Goal: Task Accomplishment & Management: Manage account settings

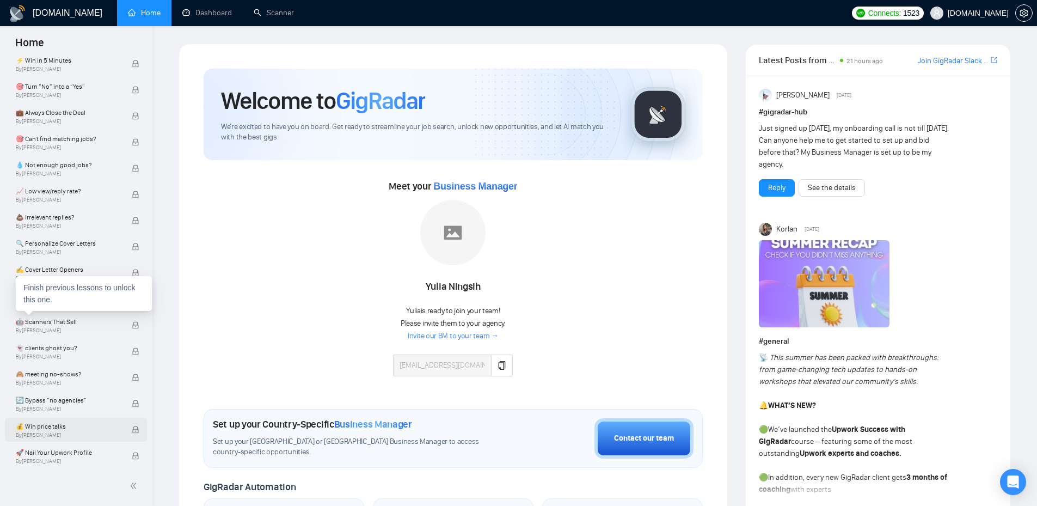
scroll to position [588, 0]
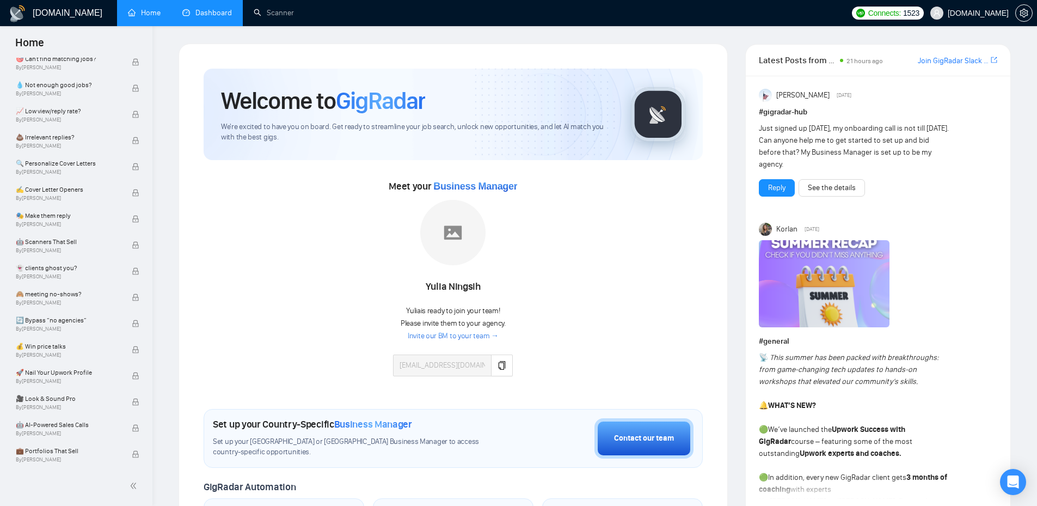
click at [211, 9] on link "Dashboard" at bounding box center [207, 12] width 50 height 9
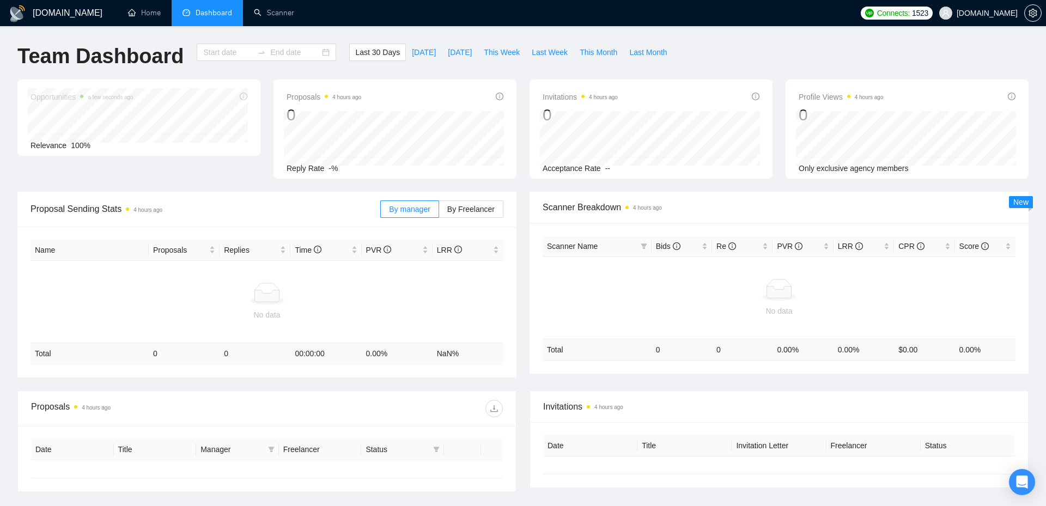
type input "[DATE]"
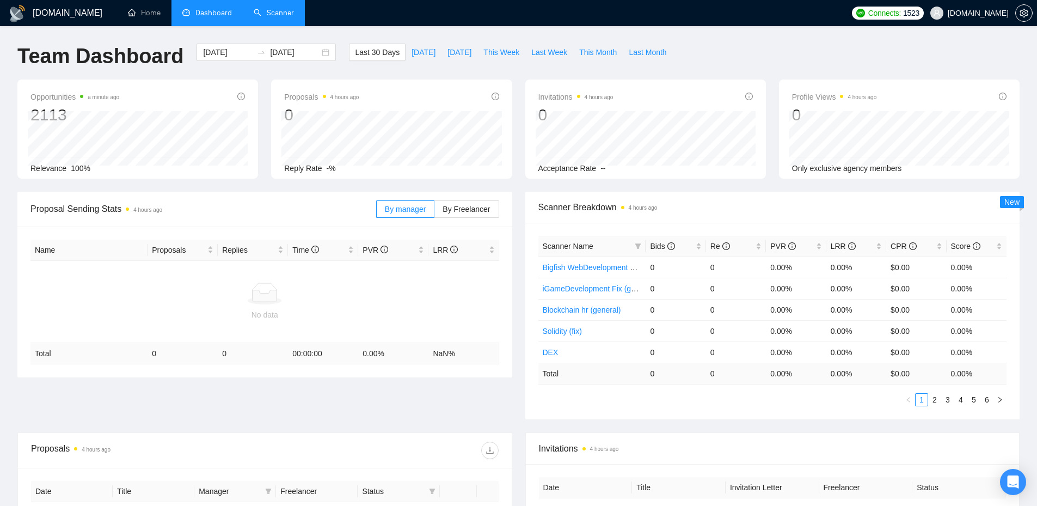
click at [271, 10] on link "Scanner" at bounding box center [274, 12] width 40 height 9
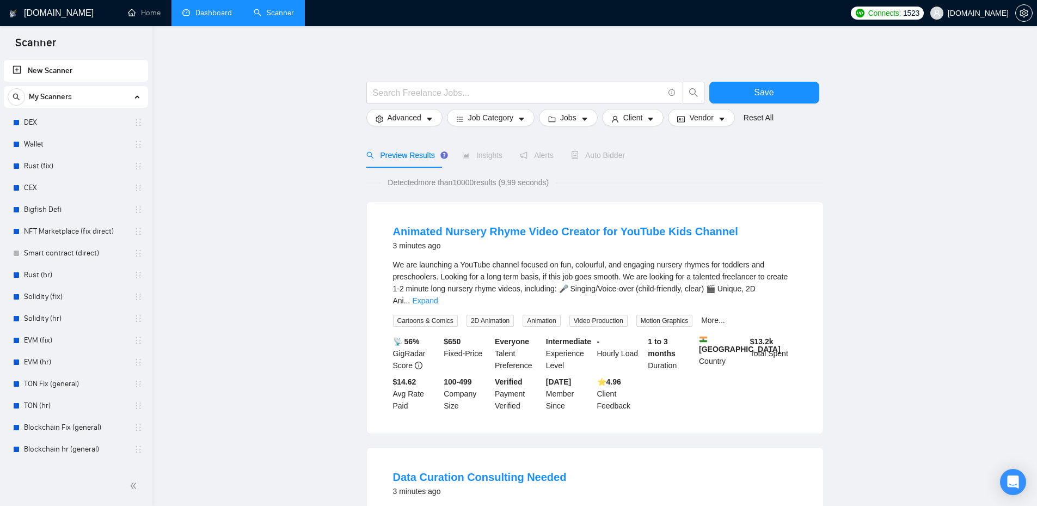
scroll to position [381, 0]
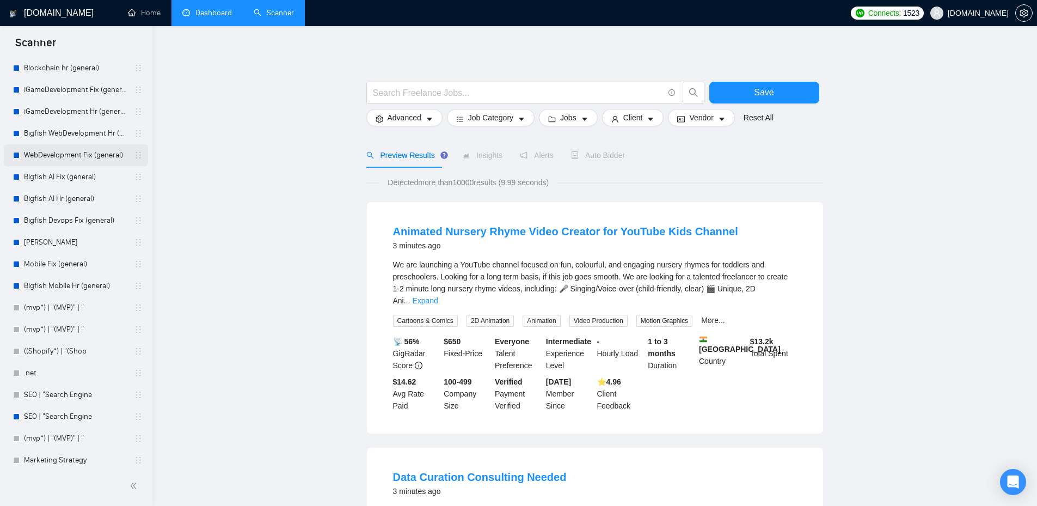
click at [64, 156] on link "WebDevelopment Fix (general)" at bounding box center [75, 155] width 103 height 22
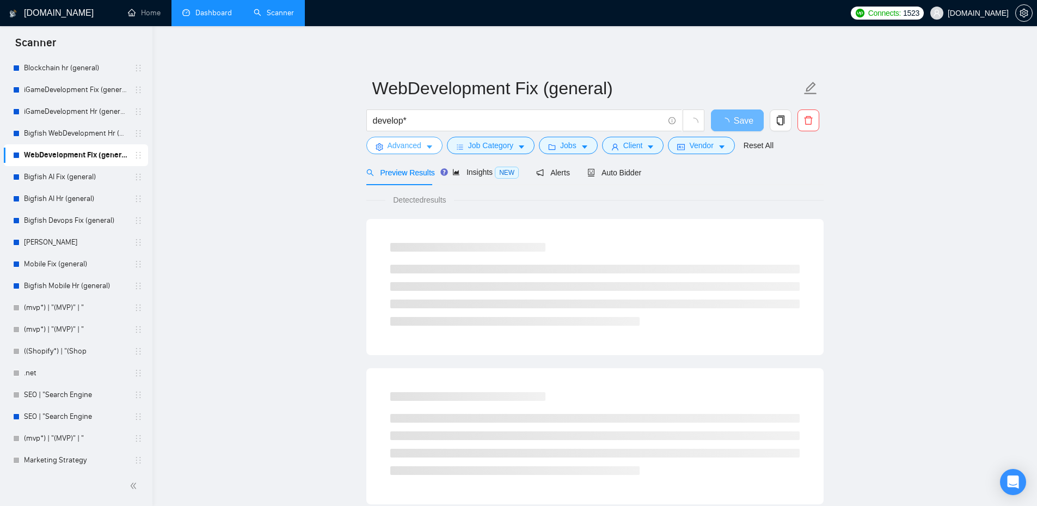
click at [432, 149] on icon "caret-down" at bounding box center [430, 147] width 8 height 8
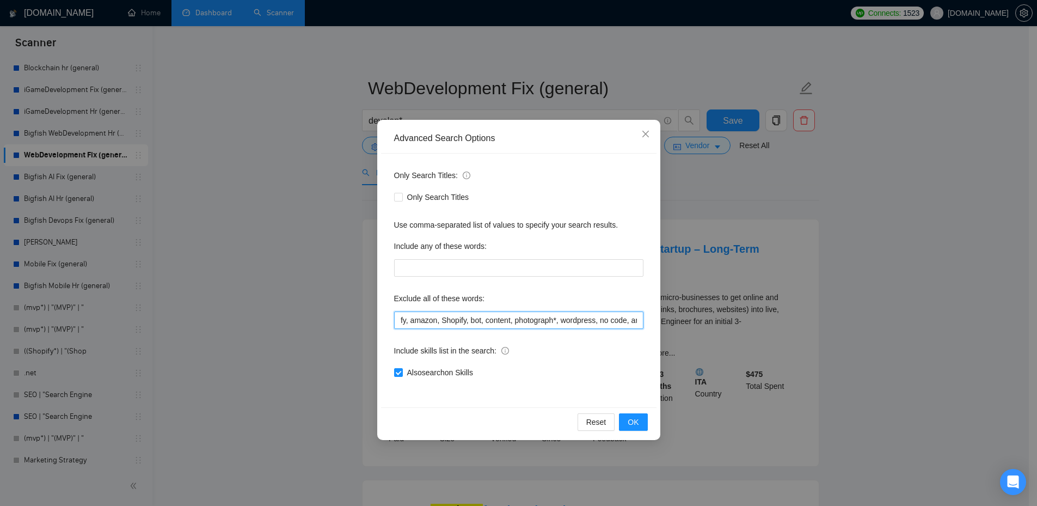
drag, startPoint x: 399, startPoint y: 320, endPoint x: 628, endPoint y: 316, distance: 229.3
click at [628, 316] on input "shopify, amazon, Shopify, bot, content, photograph*, wordpress, no code, artist…" at bounding box center [518, 320] width 249 height 17
click at [610, 288] on div "Only Search Titles: Only Search Titles Use comma-separated list of values to sp…" at bounding box center [519, 281] width 276 height 254
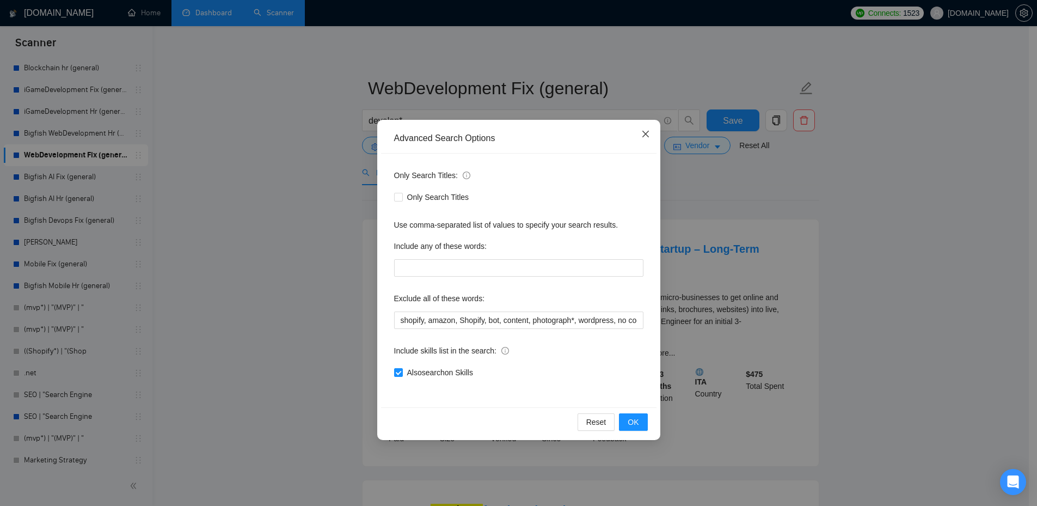
click at [645, 136] on icon "close" at bounding box center [646, 134] width 9 height 9
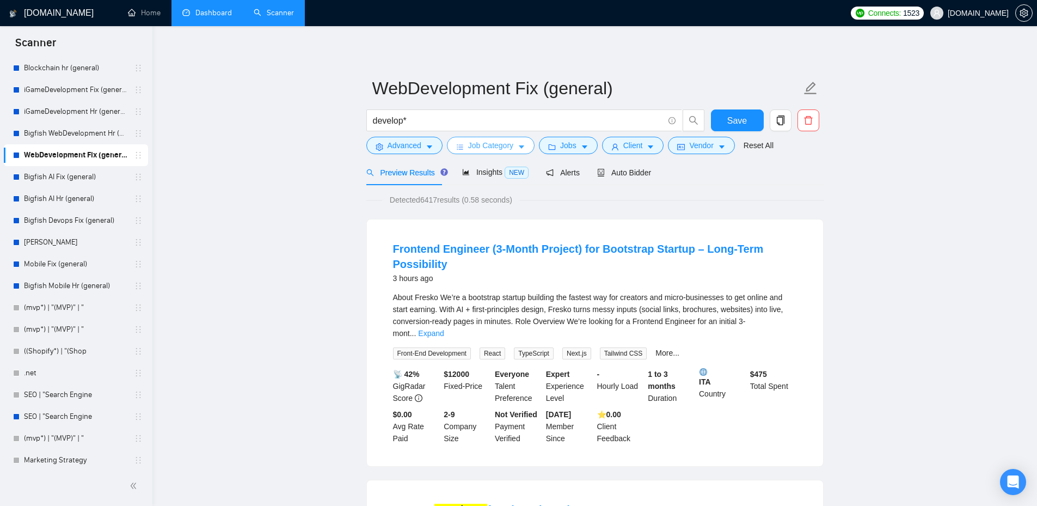
click at [491, 147] on span "Job Category" at bounding box center [490, 145] width 45 height 12
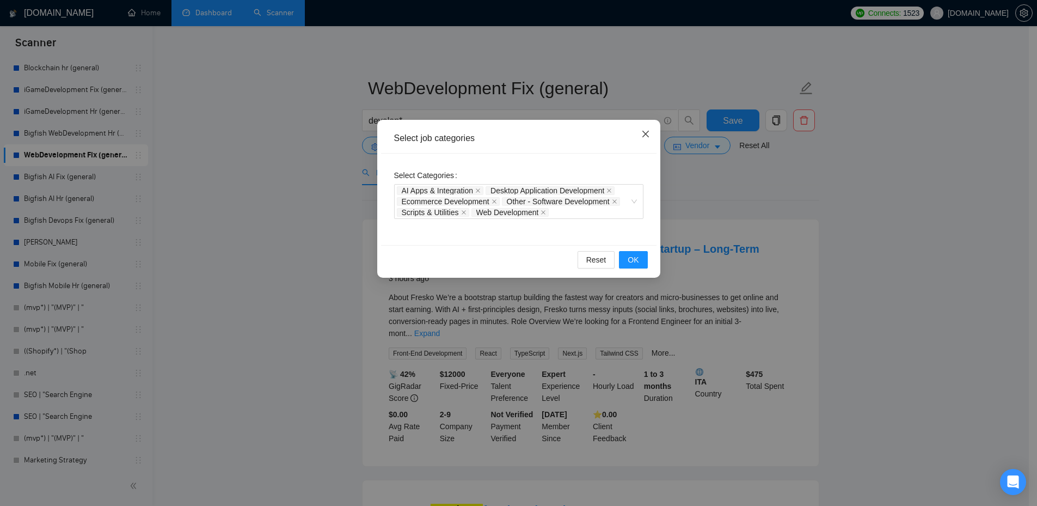
click at [652, 135] on span "Close" at bounding box center [645, 134] width 29 height 29
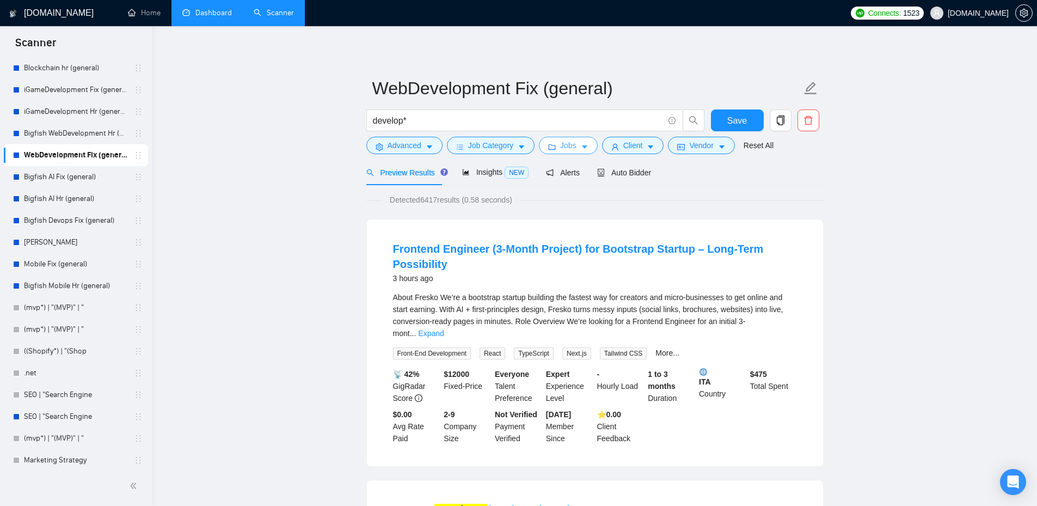
click at [569, 152] on button "Jobs" at bounding box center [568, 145] width 59 height 17
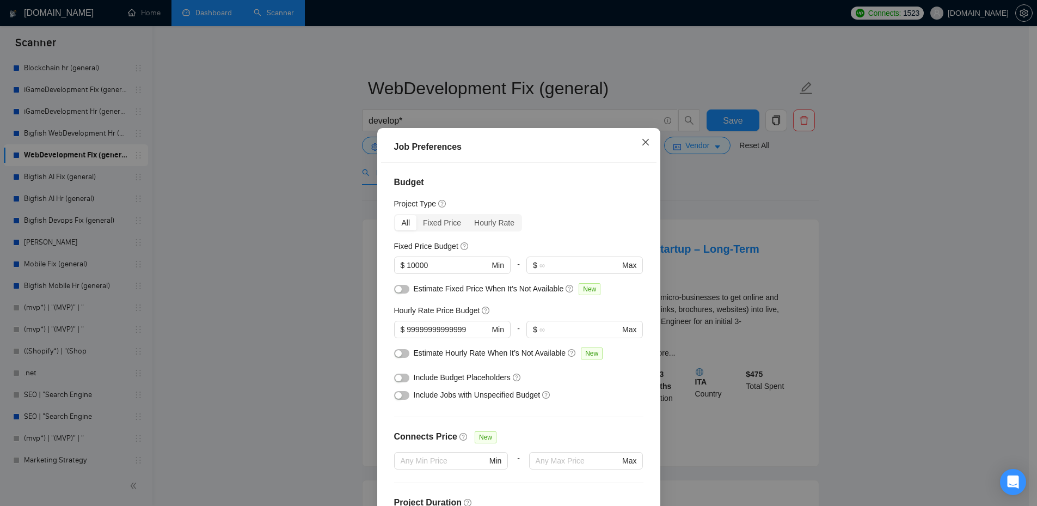
click at [643, 139] on icon "close" at bounding box center [646, 142] width 9 height 9
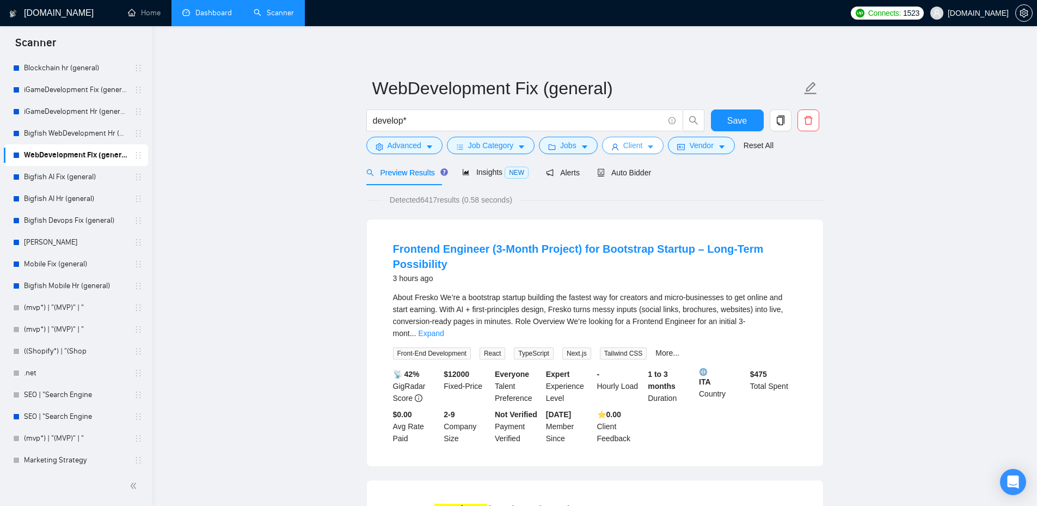
click at [647, 147] on icon "caret-down" at bounding box center [651, 147] width 8 height 8
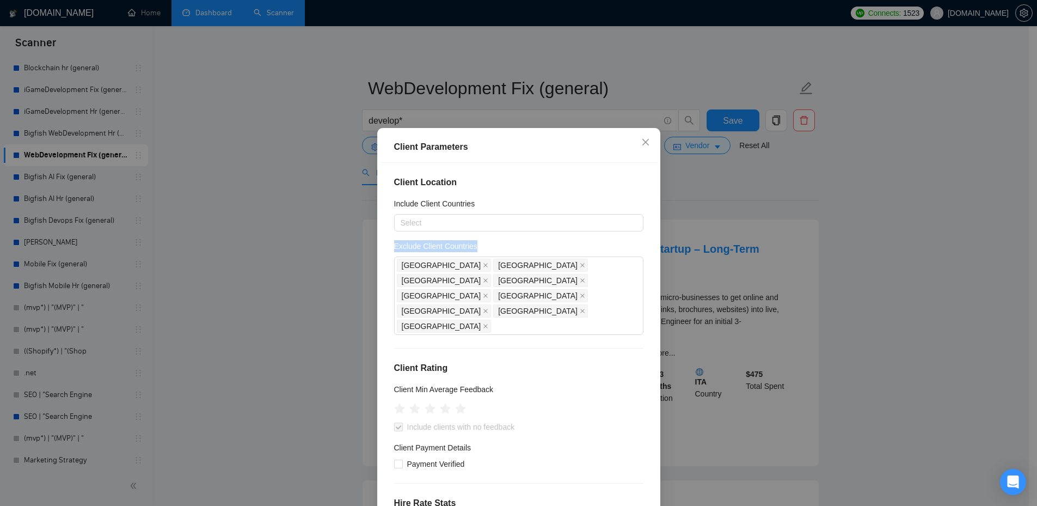
drag, startPoint x: 390, startPoint y: 246, endPoint x: 491, endPoint y: 244, distance: 100.8
click at [491, 244] on div "Exclude Client Countries" at bounding box center [518, 248] width 249 height 16
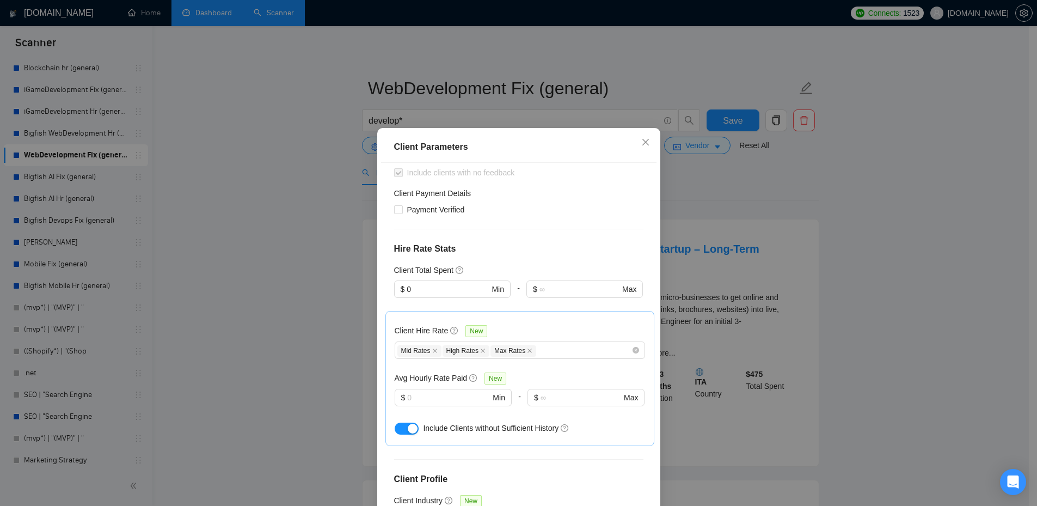
scroll to position [349, 0]
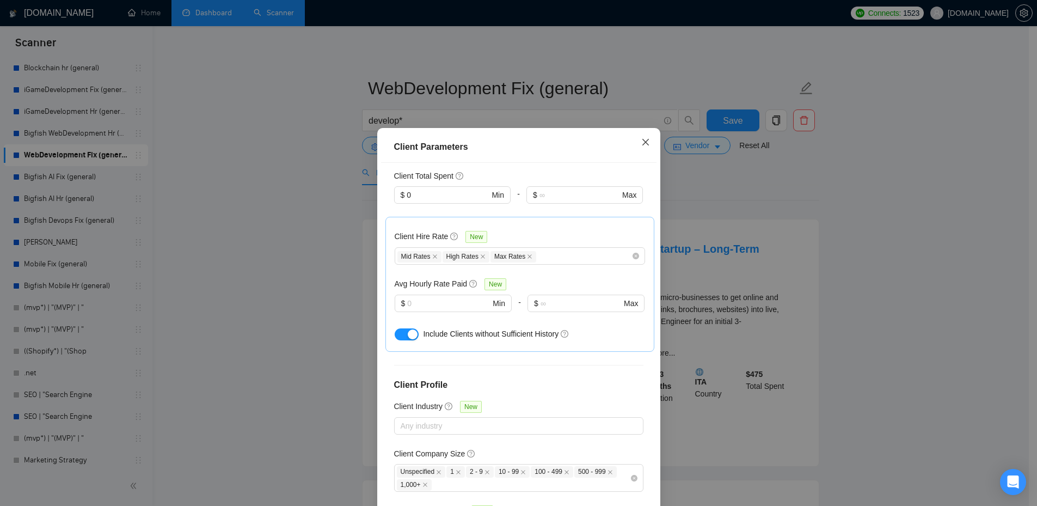
click at [642, 145] on icon "close" at bounding box center [646, 142] width 9 height 9
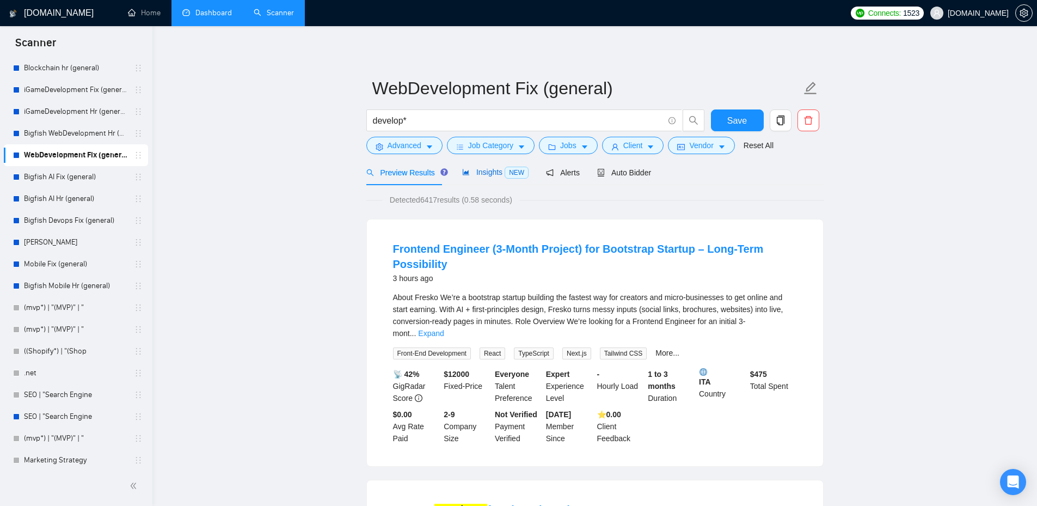
click at [485, 172] on span "Insights NEW" at bounding box center [495, 172] width 66 height 9
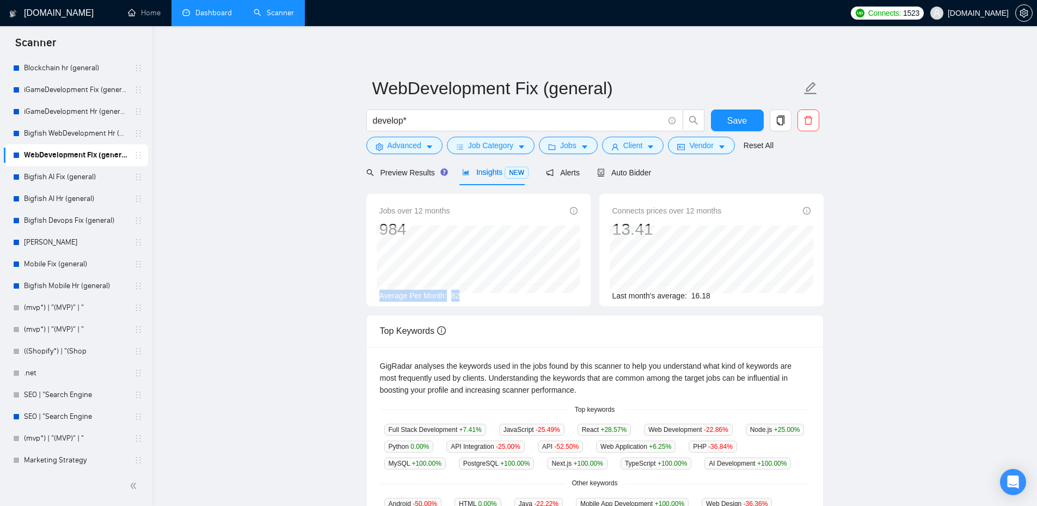
drag, startPoint x: 462, startPoint y: 300, endPoint x: 371, endPoint y: 311, distance: 91.6
click at [371, 311] on div "Jobs over 12 months 984 [DATE] 87 Average Per Month: 82 Connects prices over 12…" at bounding box center [595, 254] width 466 height 121
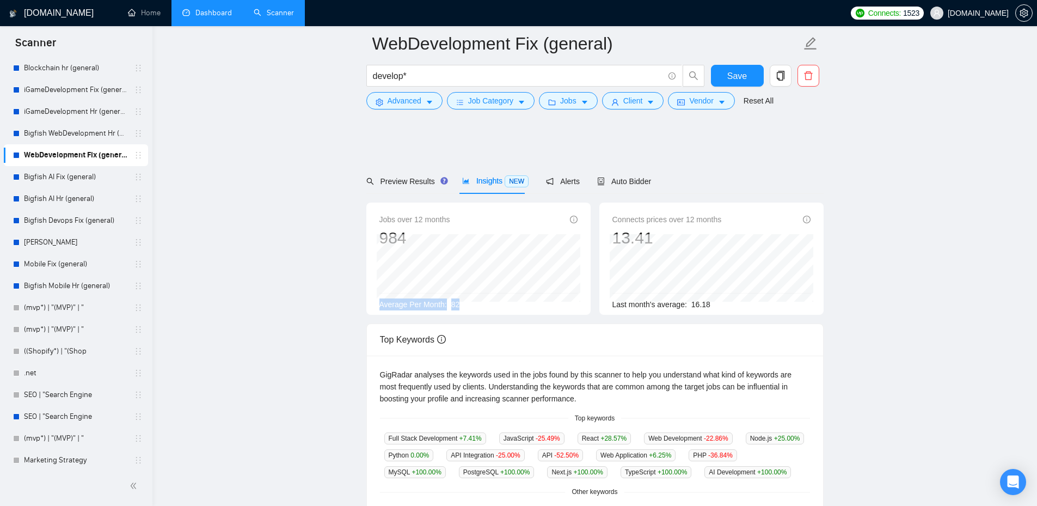
scroll to position [254, 0]
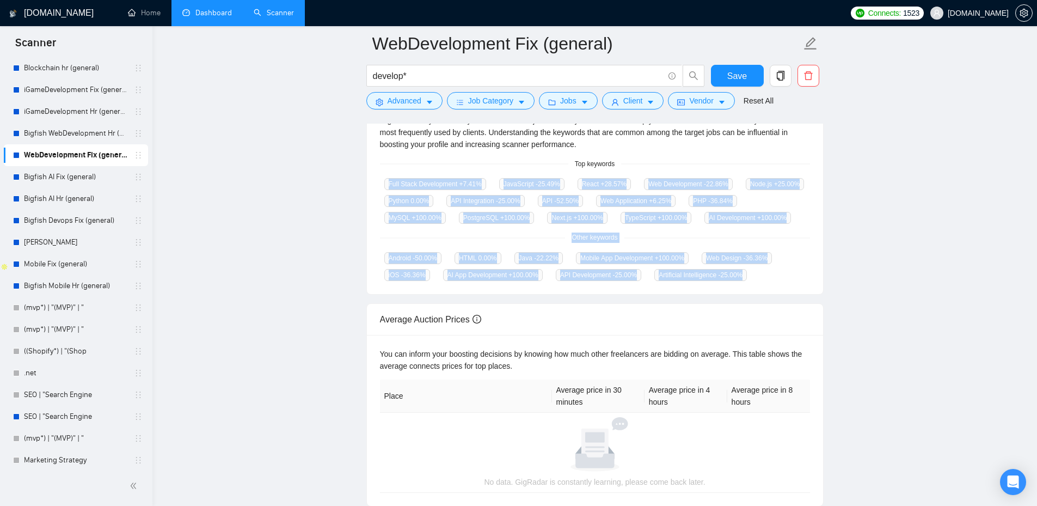
drag, startPoint x: 375, startPoint y: 181, endPoint x: 779, endPoint y: 280, distance: 415.7
click at [779, 280] on div "GigRadar analyses the keywords used in the jobs found by this scanner to help y…" at bounding box center [595, 197] width 456 height 193
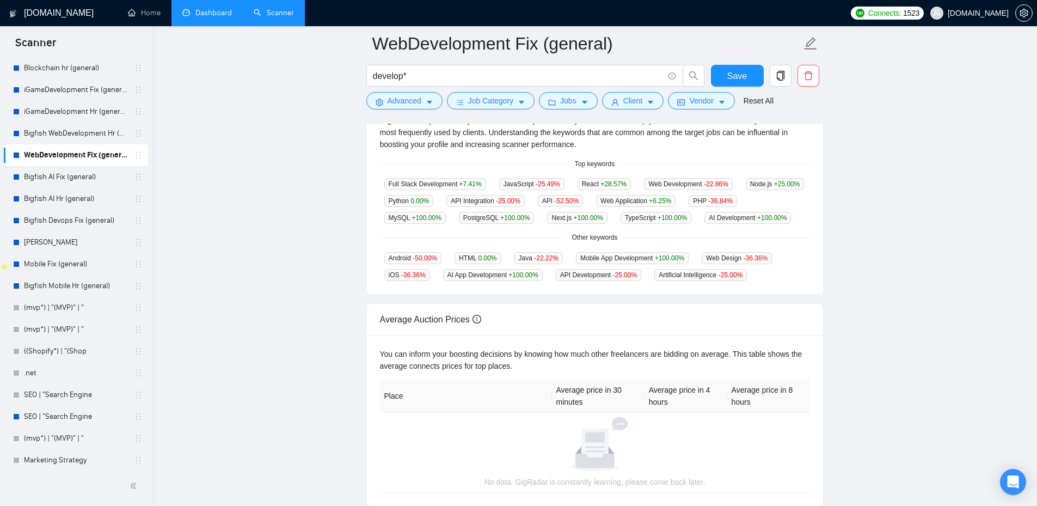
click at [782, 279] on div "GigRadar analyses the keywords used in the jobs found by this scanner to help y…" at bounding box center [595, 197] width 456 height 193
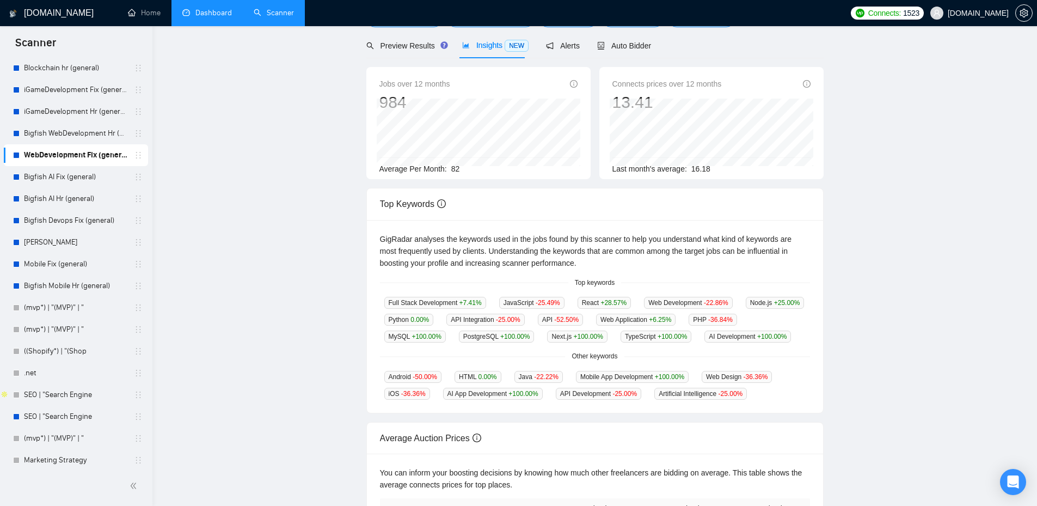
scroll to position [0, 0]
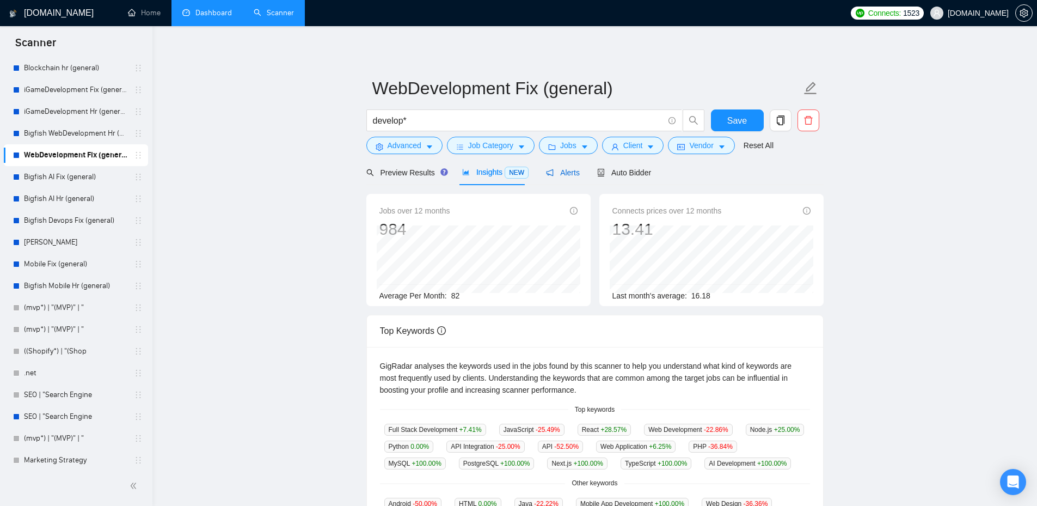
click at [560, 177] on span "Alerts" at bounding box center [563, 172] width 34 height 9
click at [553, 170] on span "Alerts" at bounding box center [563, 172] width 34 height 9
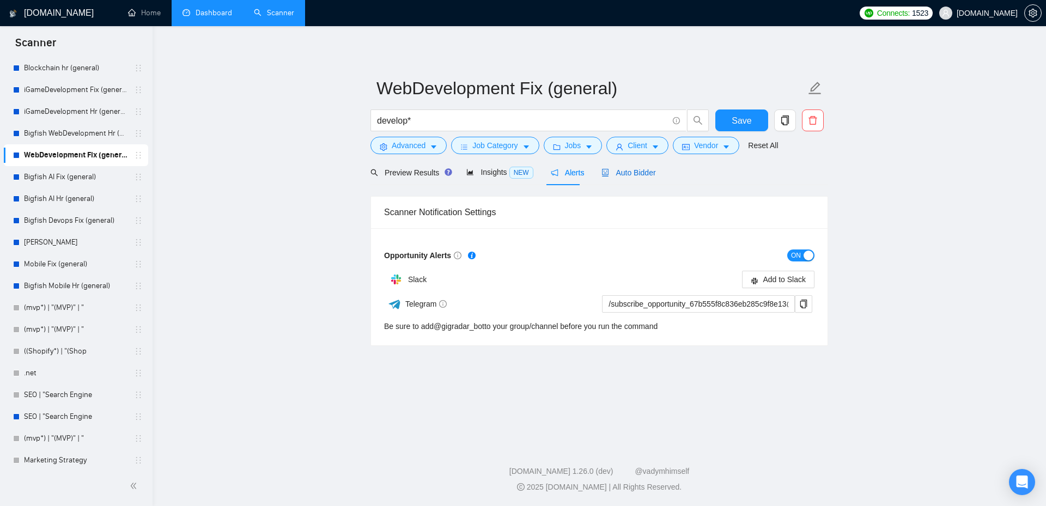
click at [627, 173] on span "Auto Bidder" at bounding box center [628, 172] width 54 height 9
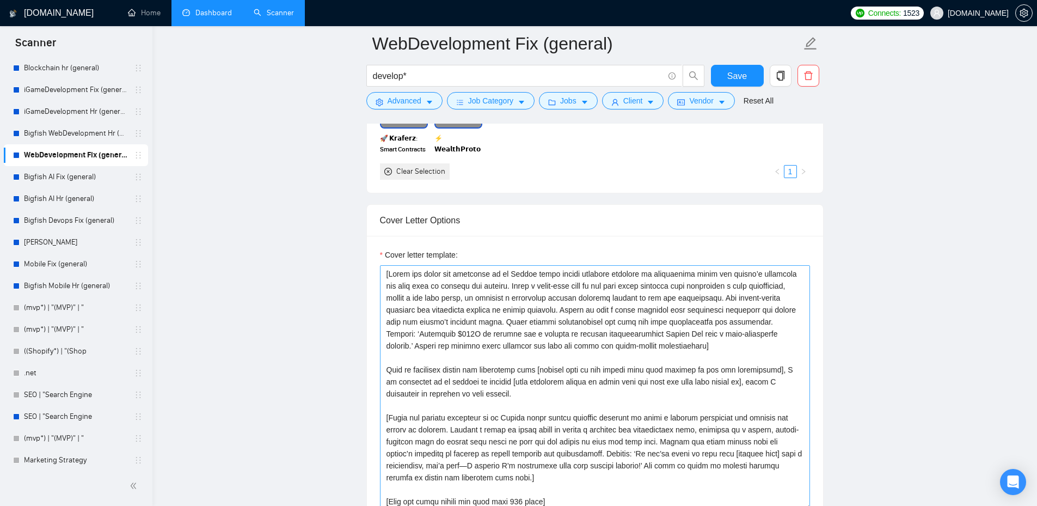
scroll to position [1271, 0]
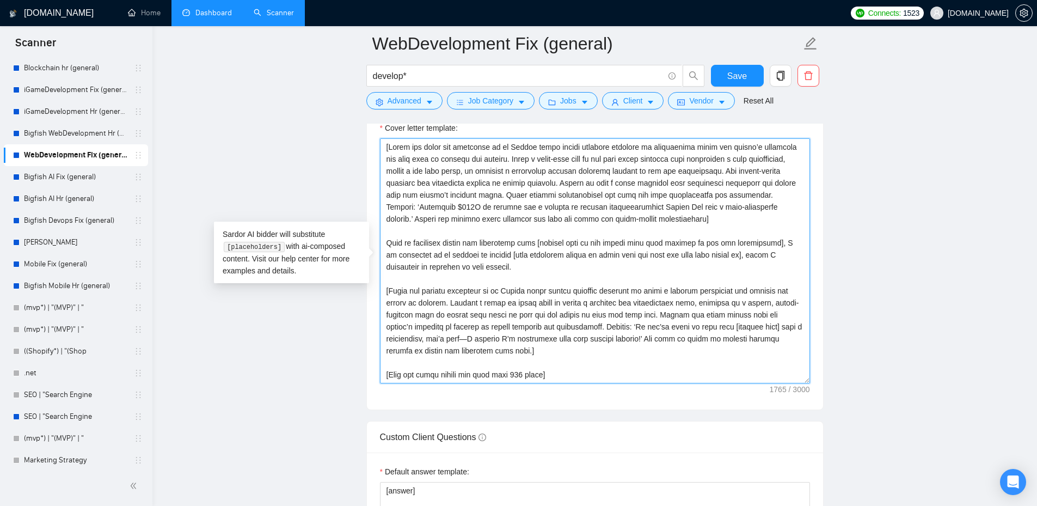
drag, startPoint x: 516, startPoint y: 353, endPoint x: 382, endPoint y: 143, distance: 248.5
click at [382, 143] on textarea "Cover letter template:" at bounding box center [595, 260] width 430 height 245
click at [563, 373] on textarea "Cover letter template:" at bounding box center [595, 260] width 430 height 245
drag, startPoint x: 556, startPoint y: 375, endPoint x: 389, endPoint y: 153, distance: 277.4
click at [367, 147] on div "Cover letter template:" at bounding box center [595, 259] width 456 height 301
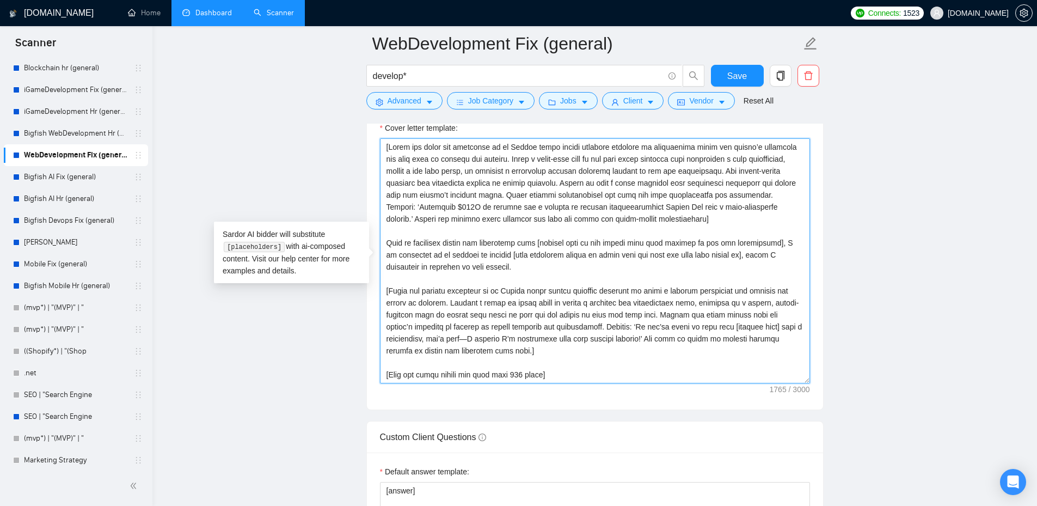
click at [429, 163] on textarea "Cover letter template:" at bounding box center [595, 260] width 430 height 245
drag, startPoint x: 388, startPoint y: 146, endPoint x: 581, endPoint y: 222, distance: 207.3
click at [581, 222] on textarea "Cover letter template:" at bounding box center [595, 260] width 430 height 245
click at [584, 220] on textarea "Cover letter template:" at bounding box center [595, 260] width 430 height 245
drag, startPoint x: 585, startPoint y: 220, endPoint x: 385, endPoint y: 147, distance: 213.0
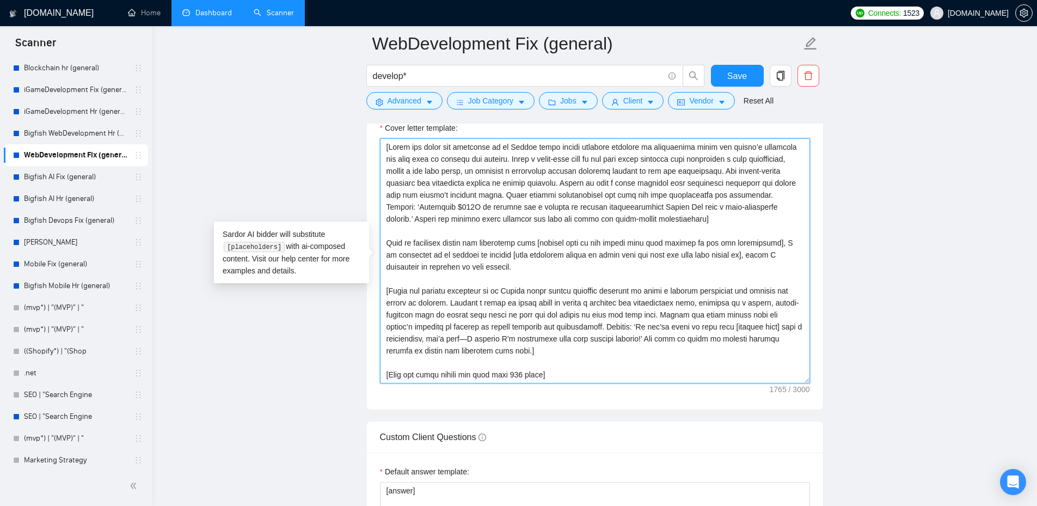
click at [385, 147] on textarea "Cover letter template:" at bounding box center [595, 260] width 430 height 245
drag, startPoint x: 385, startPoint y: 147, endPoint x: 602, endPoint y: 222, distance: 229.4
click at [602, 222] on textarea "Cover letter template:" at bounding box center [595, 260] width 430 height 245
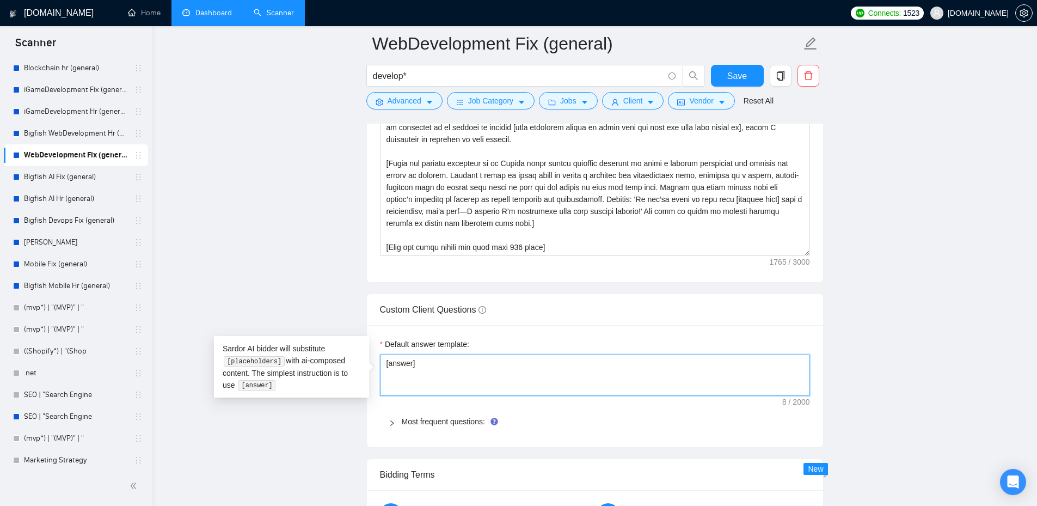
drag, startPoint x: 435, startPoint y: 364, endPoint x: 373, endPoint y: 355, distance: 62.8
click at [474, 339] on div "Default answer template:" at bounding box center [595, 346] width 430 height 16
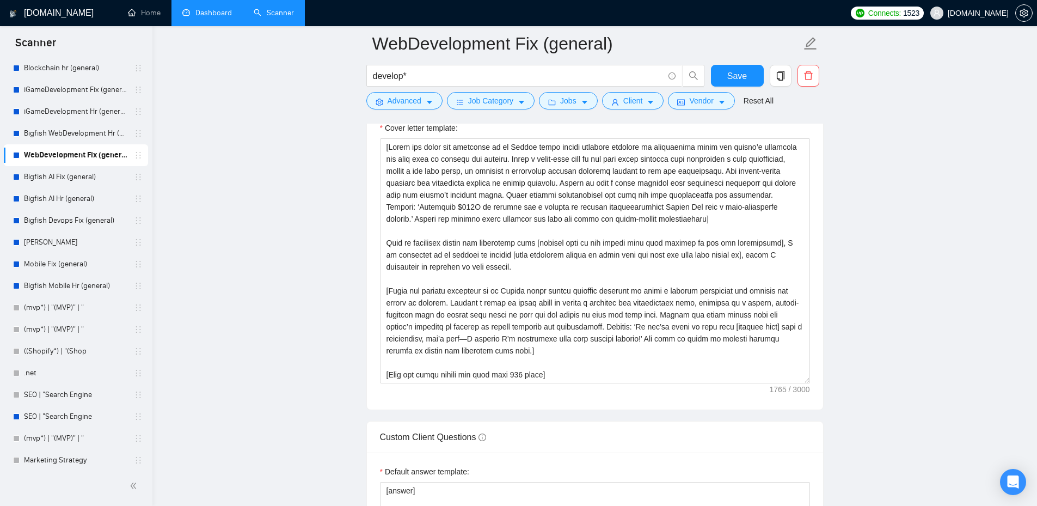
scroll to position [1144, 0]
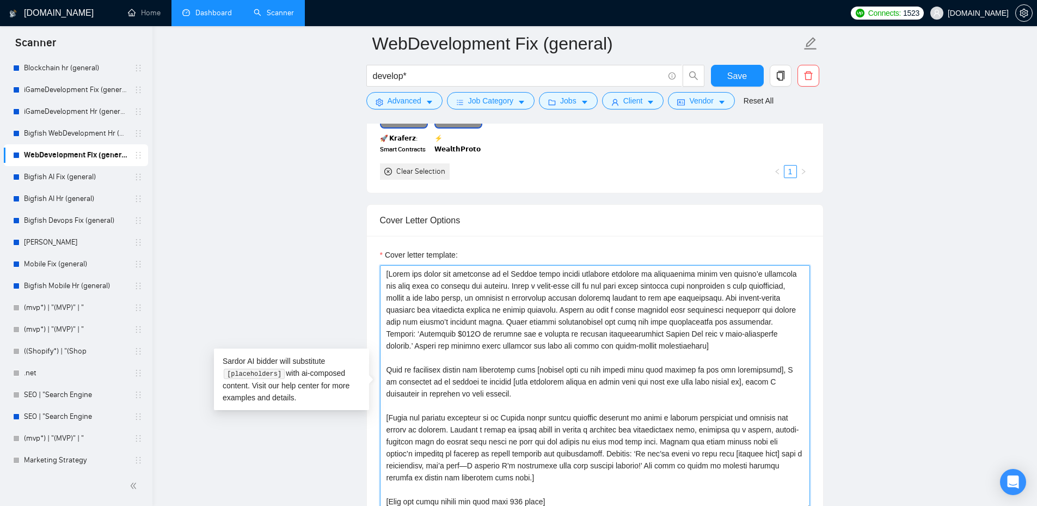
drag, startPoint x: 391, startPoint y: 276, endPoint x: 533, endPoint y: 353, distance: 161.8
click at [533, 353] on textarea "Cover letter template:" at bounding box center [595, 387] width 430 height 245
drag, startPoint x: 417, startPoint y: 397, endPoint x: 589, endPoint y: 426, distance: 174.5
click at [589, 426] on textarea "Cover letter template:" at bounding box center [595, 387] width 430 height 245
click at [684, 475] on textarea "Cover letter template:" at bounding box center [595, 387] width 430 height 245
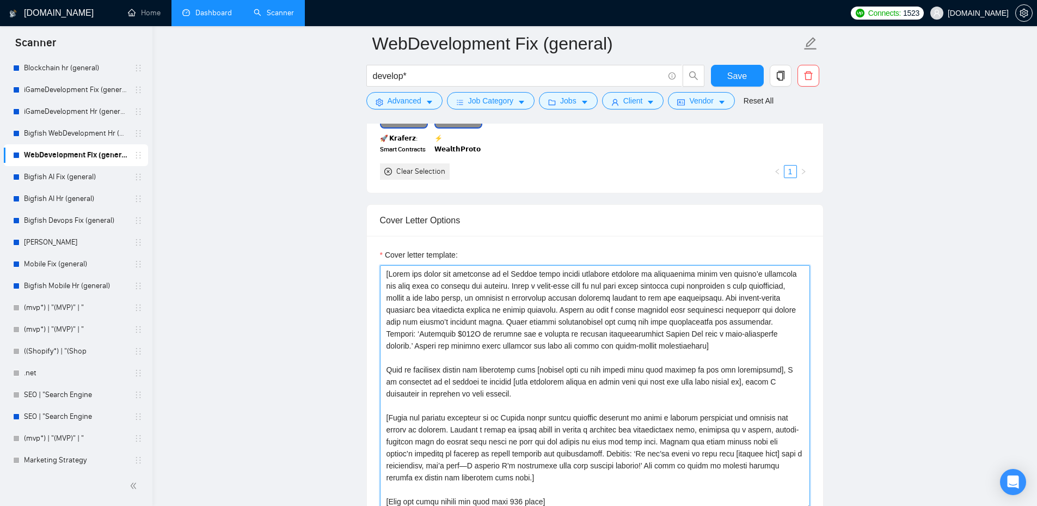
scroll to position [1398, 0]
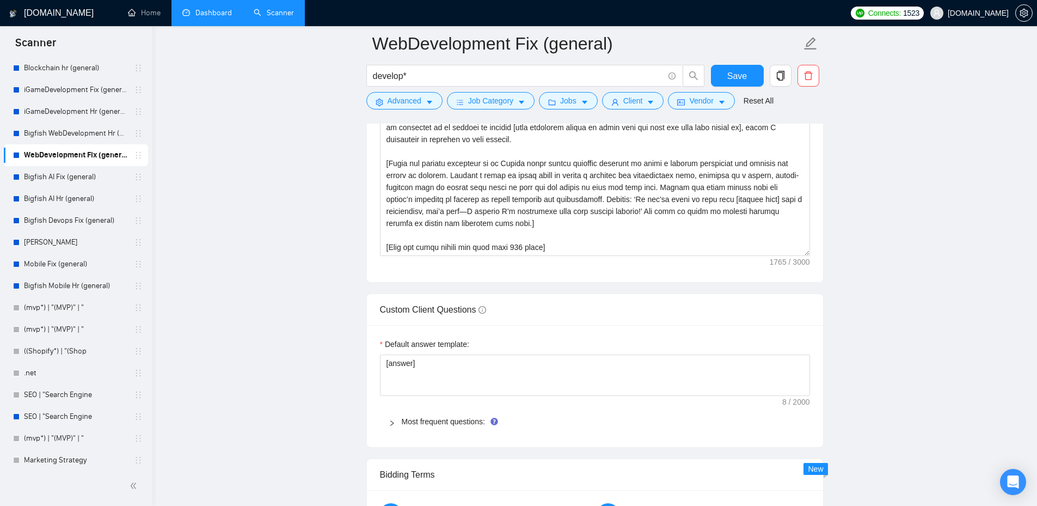
click at [955, 148] on main "WebDevelopment Fix (general) develop* Save Advanced Job Category Jobs Client Ve…" at bounding box center [595, 231] width 850 height 3170
click at [219, 17] on link "Dashboard" at bounding box center [207, 12] width 50 height 9
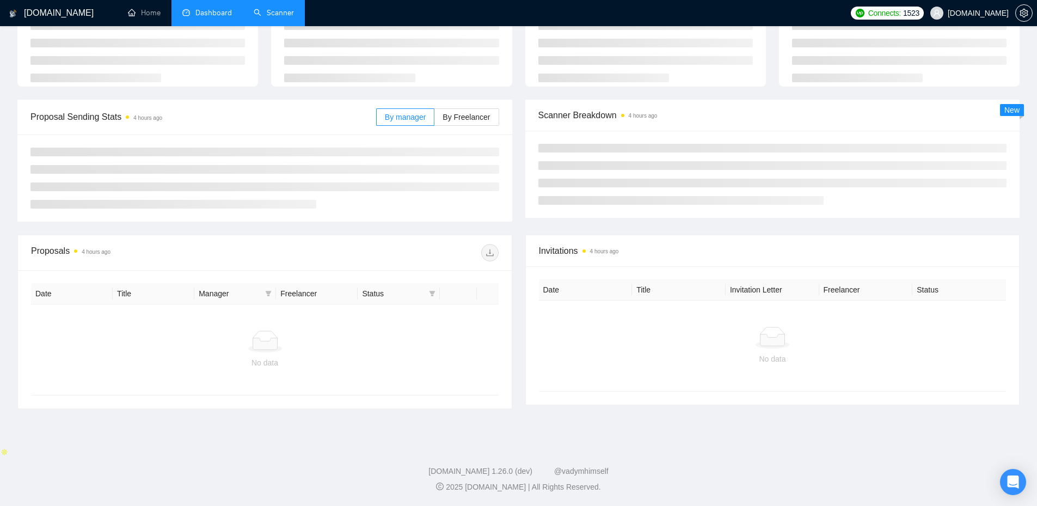
type input "[DATE]"
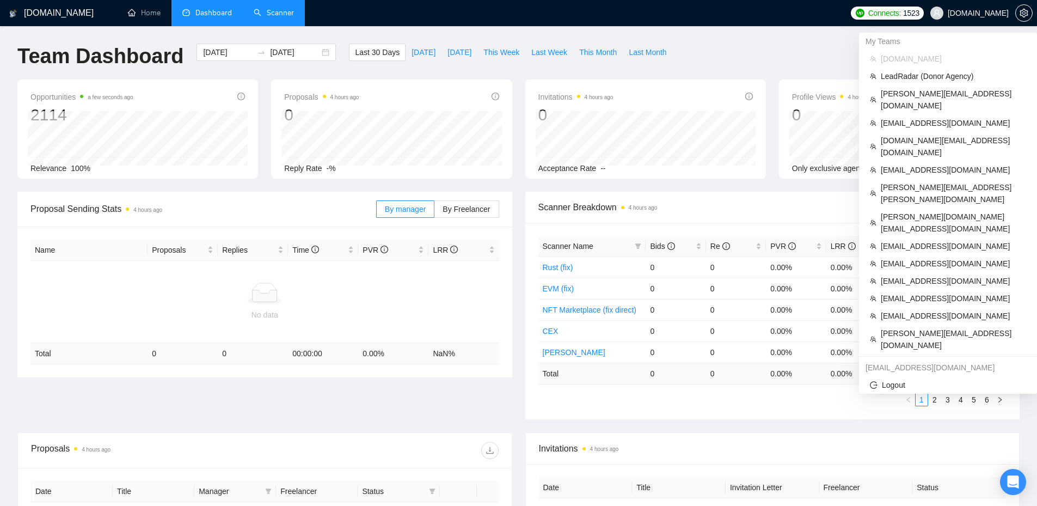
click at [985, 13] on span "[DOMAIN_NAME]" at bounding box center [978, 13] width 61 height 0
click at [974, 181] on span "[PERSON_NAME][EMAIL_ADDRESS][PERSON_NAME][DOMAIN_NAME]" at bounding box center [953, 193] width 145 height 24
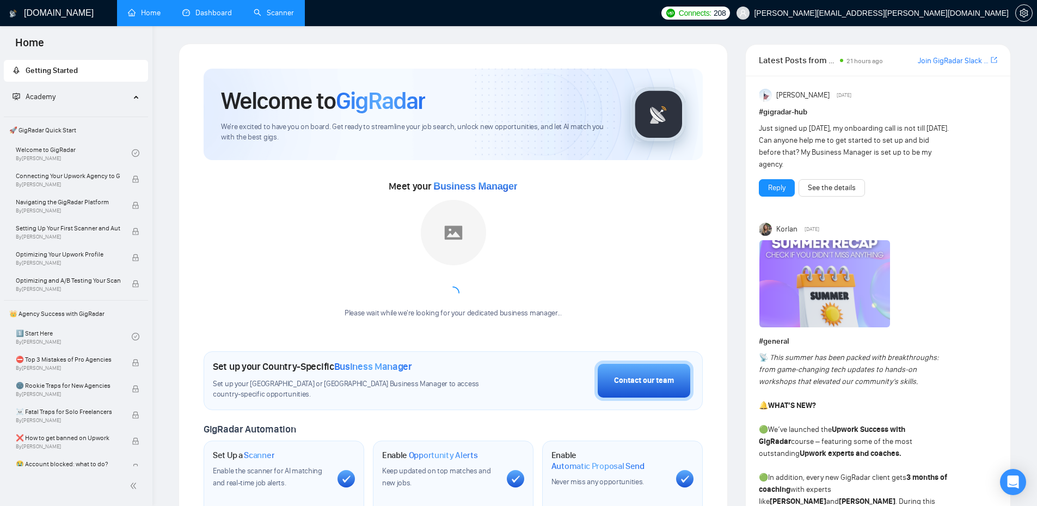
click at [219, 16] on link "Dashboard" at bounding box center [207, 12] width 50 height 9
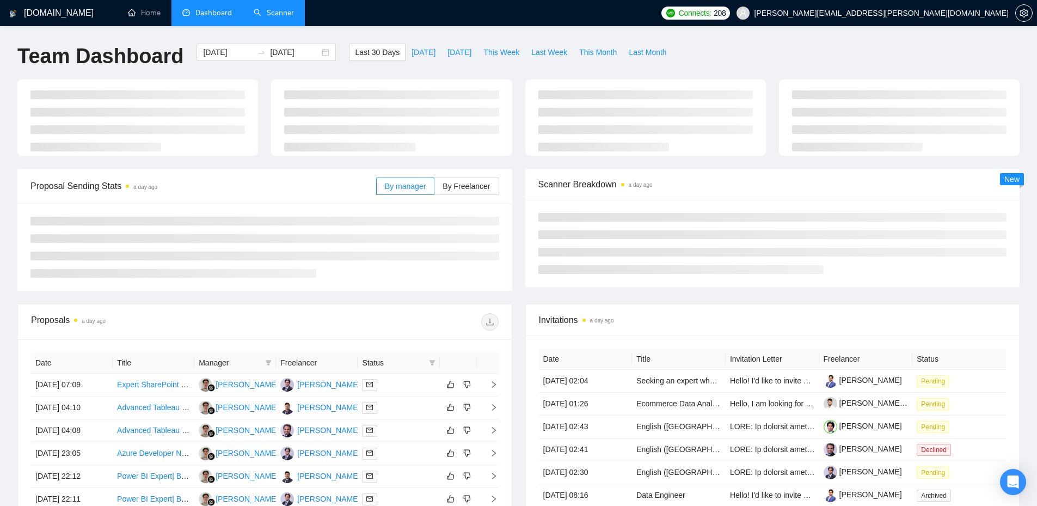
type input "[DATE]"
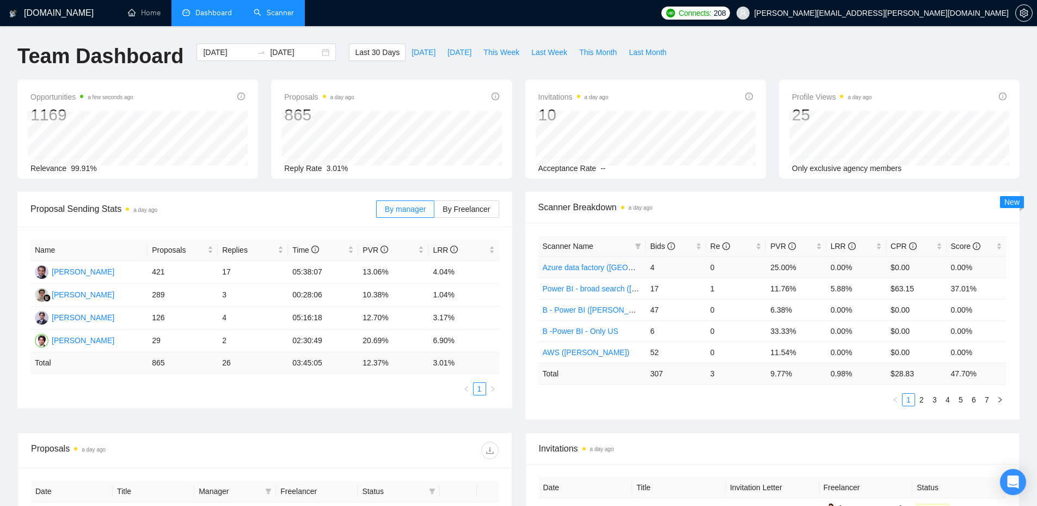
click at [564, 265] on link "Azure data factory ([GEOGRAPHIC_DATA])" at bounding box center [617, 267] width 149 height 9
drag, startPoint x: 357, startPoint y: 334, endPoint x: 389, endPoint y: 337, distance: 32.2
click at [389, 337] on tr "[PERSON_NAME] 29 2 02:30:49 20.69% 6.90%" at bounding box center [264, 340] width 469 height 23
click at [364, 340] on td "20.69%" at bounding box center [393, 340] width 70 height 23
click at [685, 251] on span "Bids" at bounding box center [671, 246] width 43 height 12
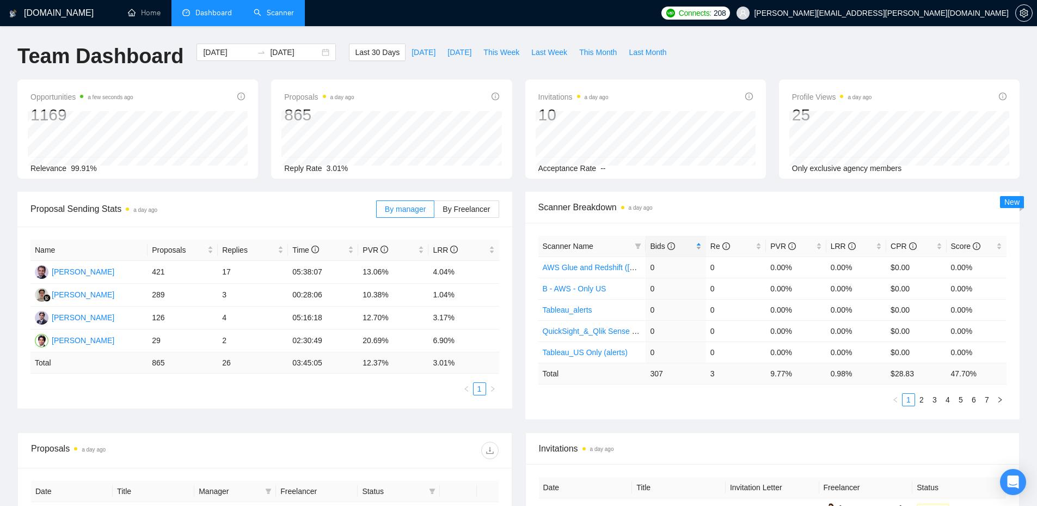
click at [697, 240] on div "Bids" at bounding box center [675, 246] width 51 height 12
click at [697, 242] on div "Bids" at bounding box center [675, 246] width 51 height 12
click at [693, 242] on span "Bids" at bounding box center [671, 246] width 43 height 12
click at [387, 253] on span "PVR" at bounding box center [389, 250] width 53 height 12
click at [393, 250] on span "PVR" at bounding box center [389, 250] width 53 height 12
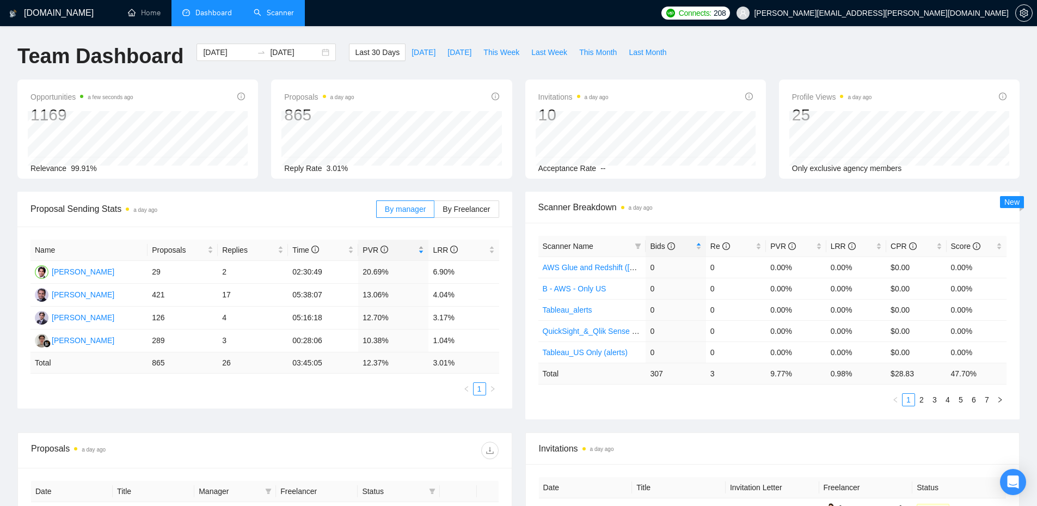
click at [393, 250] on span "PVR" at bounding box center [389, 250] width 53 height 12
click at [395, 253] on span "PVR" at bounding box center [389, 250] width 53 height 12
click at [396, 253] on span "PVR" at bounding box center [389, 250] width 53 height 12
click at [395, 253] on span "PVR" at bounding box center [389, 250] width 53 height 12
click at [396, 253] on span "PVR" at bounding box center [389, 250] width 53 height 12
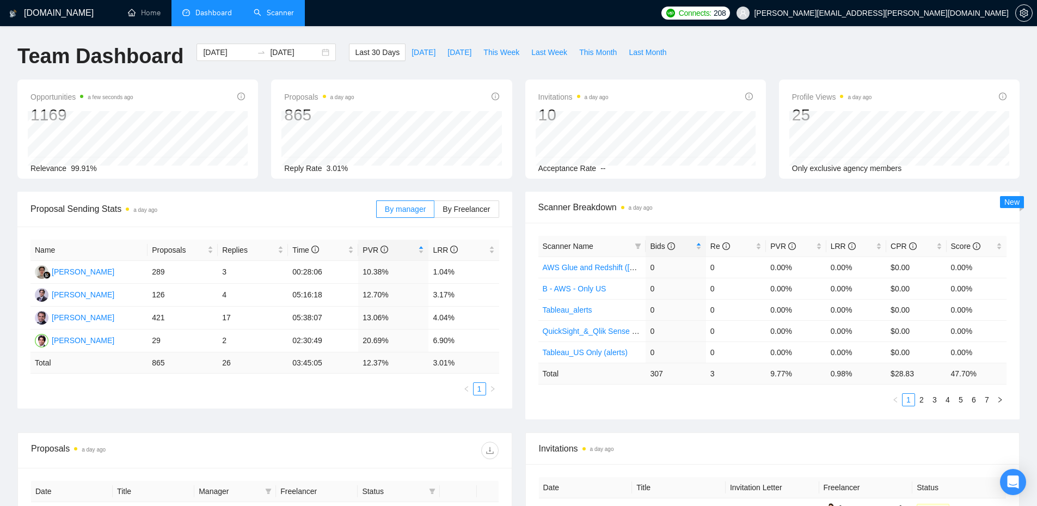
click at [1009, 13] on span "[PERSON_NAME][EMAIL_ADDRESS][PERSON_NAME][DOMAIN_NAME]" at bounding box center [872, 13] width 285 height 35
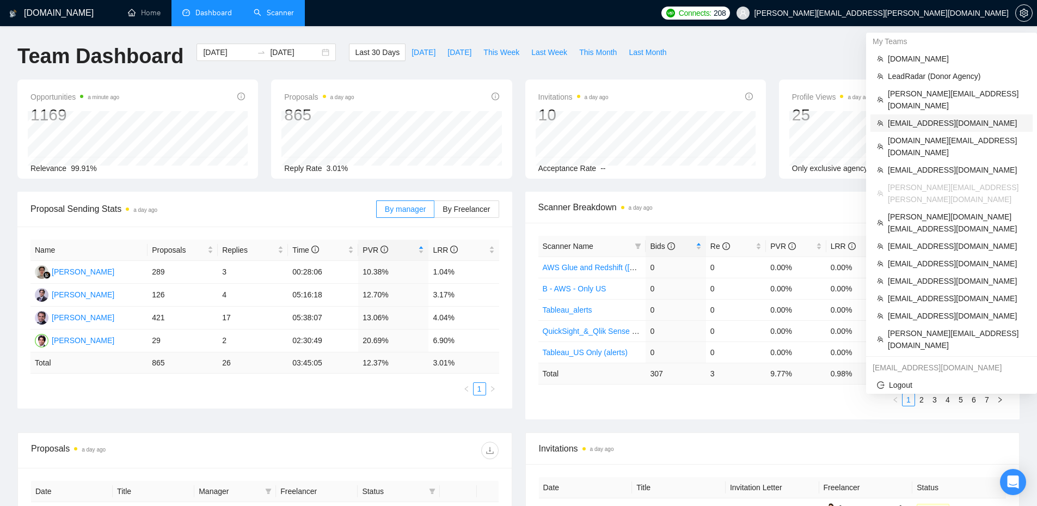
click at [948, 117] on span "[EMAIL_ADDRESS][DOMAIN_NAME]" at bounding box center [957, 123] width 138 height 12
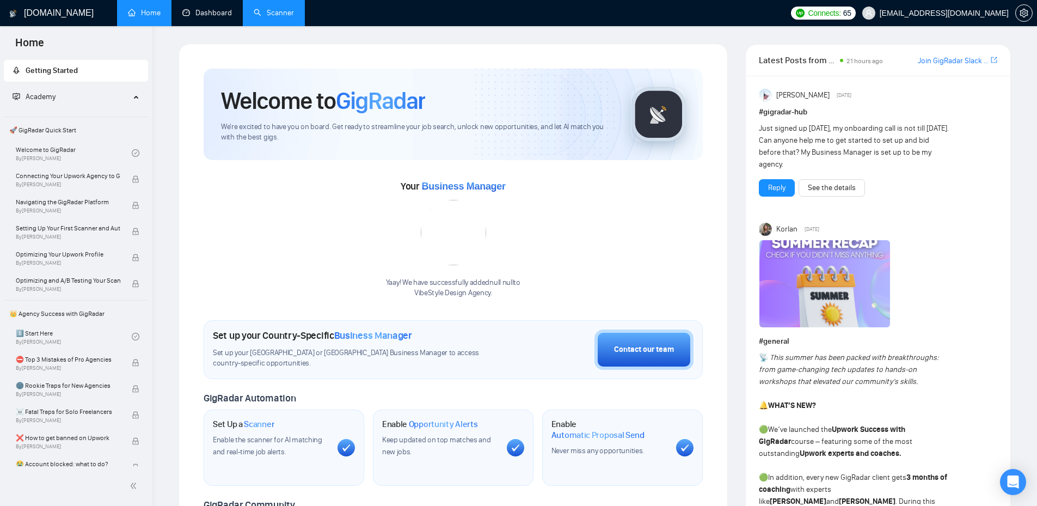
click at [213, 10] on link "Dashboard" at bounding box center [207, 12] width 50 height 9
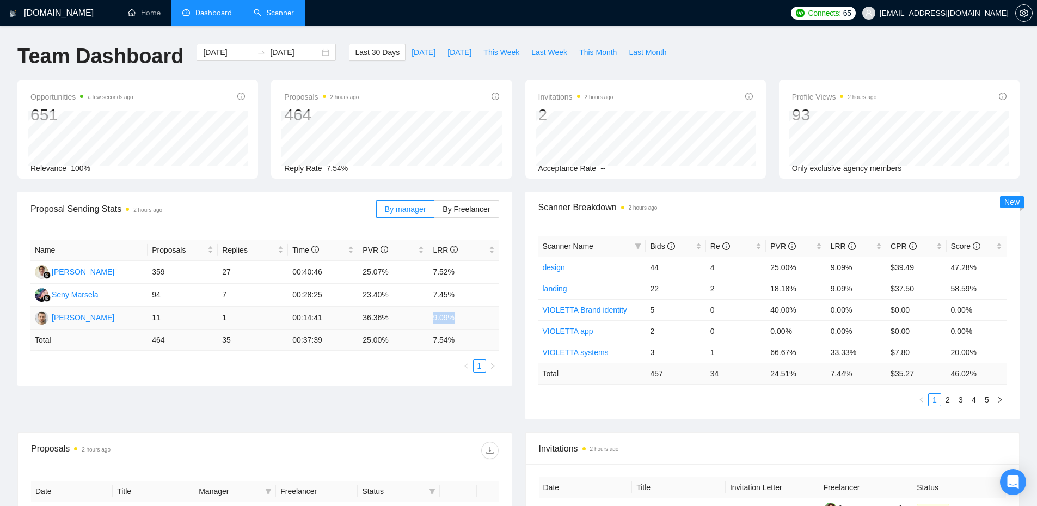
drag, startPoint x: 433, startPoint y: 317, endPoint x: 459, endPoint y: 311, distance: 26.8
click at [459, 311] on td "9.09%" at bounding box center [464, 318] width 70 height 23
click at [430, 408] on div "Proposal Sending Stats 2 hours ago By manager By Freelancer Name Proposals Repl…" at bounding box center [519, 312] width 1016 height 241
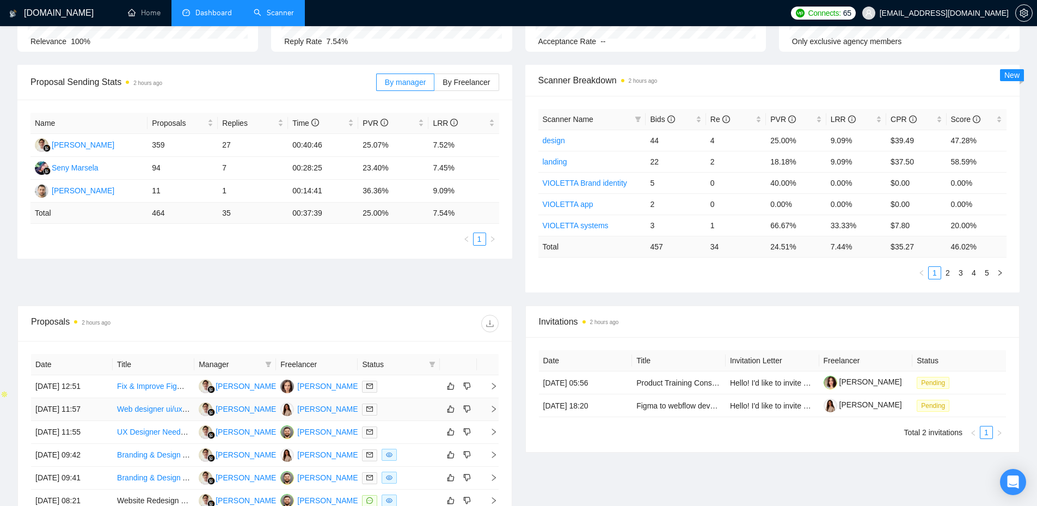
scroll to position [254, 0]
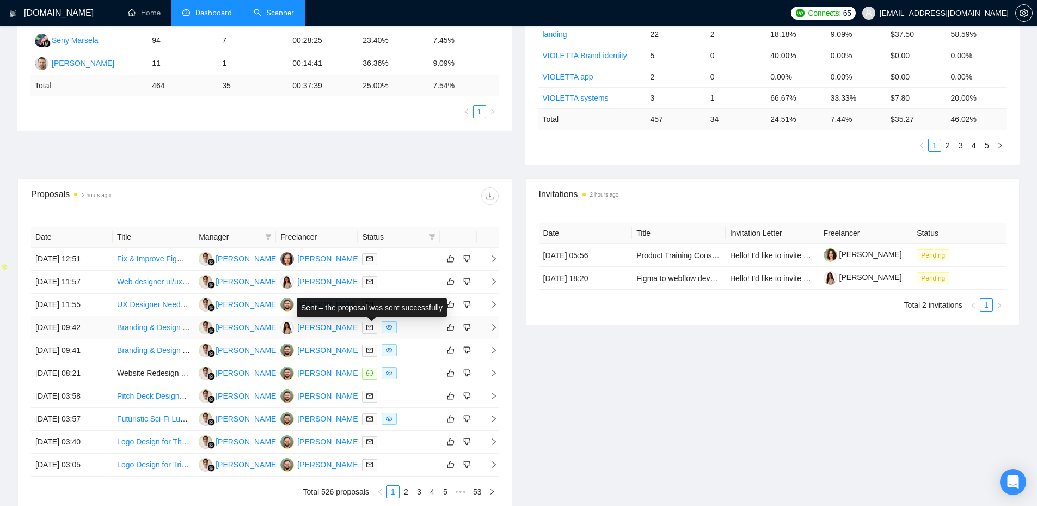
click at [368, 328] on icon "mail" at bounding box center [370, 327] width 7 height 7
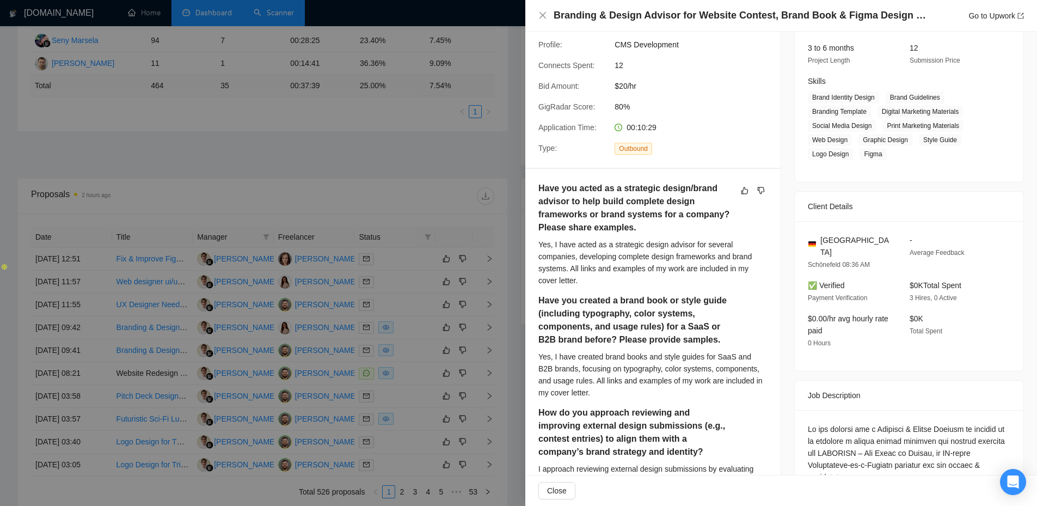
scroll to position [0, 0]
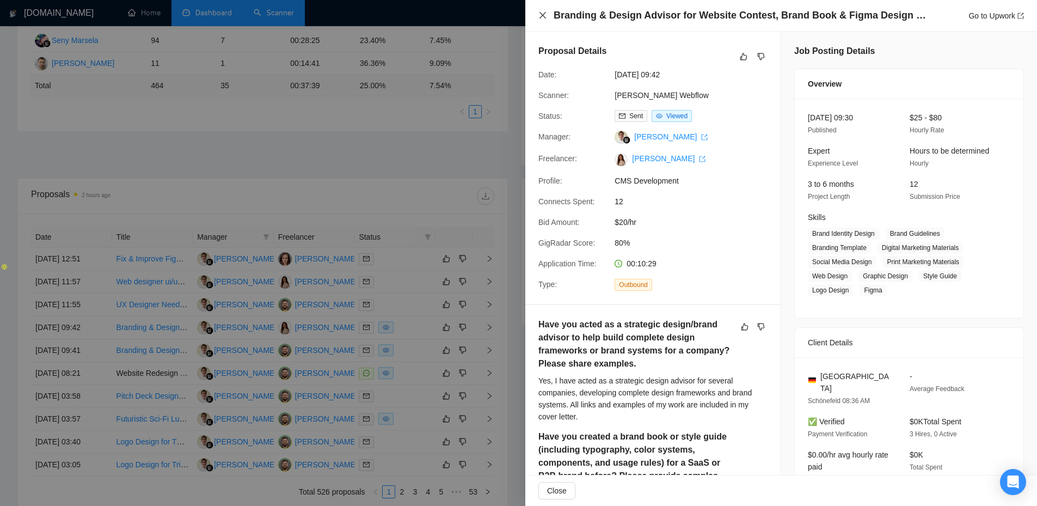
click at [545, 17] on icon "close" at bounding box center [543, 15] width 7 height 7
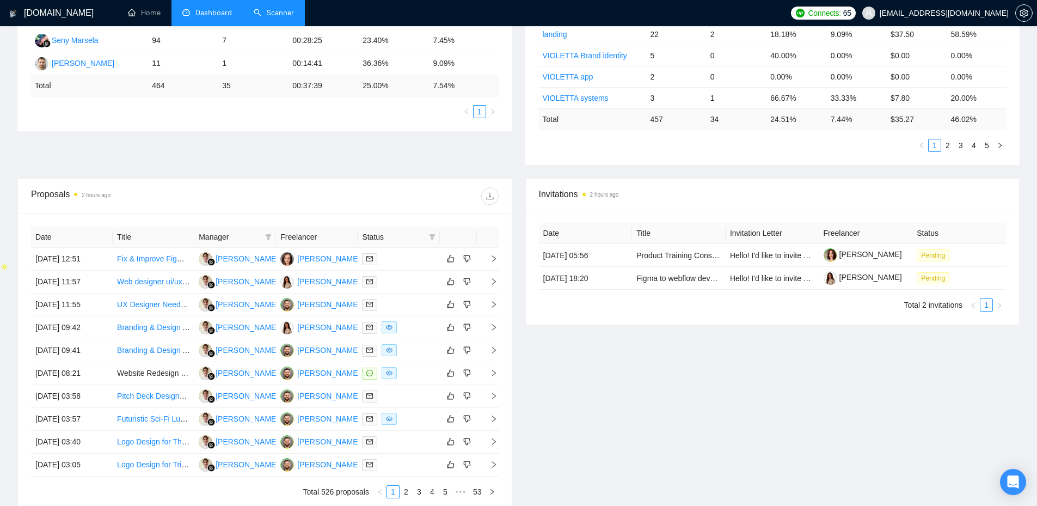
click at [680, 376] on div "Invitations 2 hours ago Date Title Invitation Letter Freelancer Status [DATE] 0…" at bounding box center [773, 345] width 508 height 334
